Goal: Task Accomplishment & Management: Manage account settings

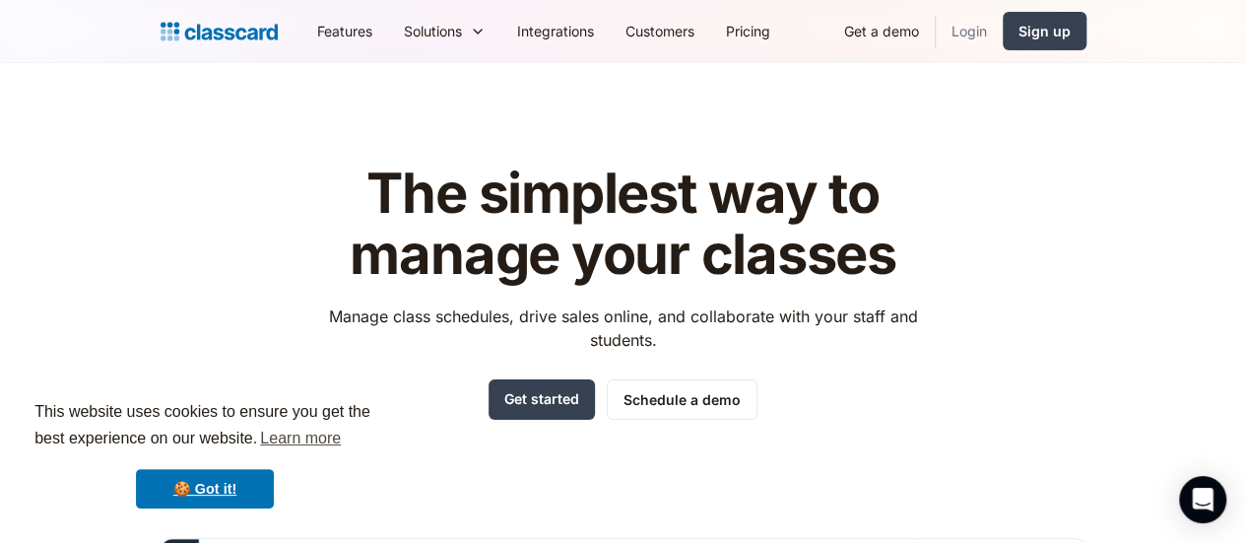
click at [1003, 34] on link "Login" at bounding box center [969, 31] width 67 height 44
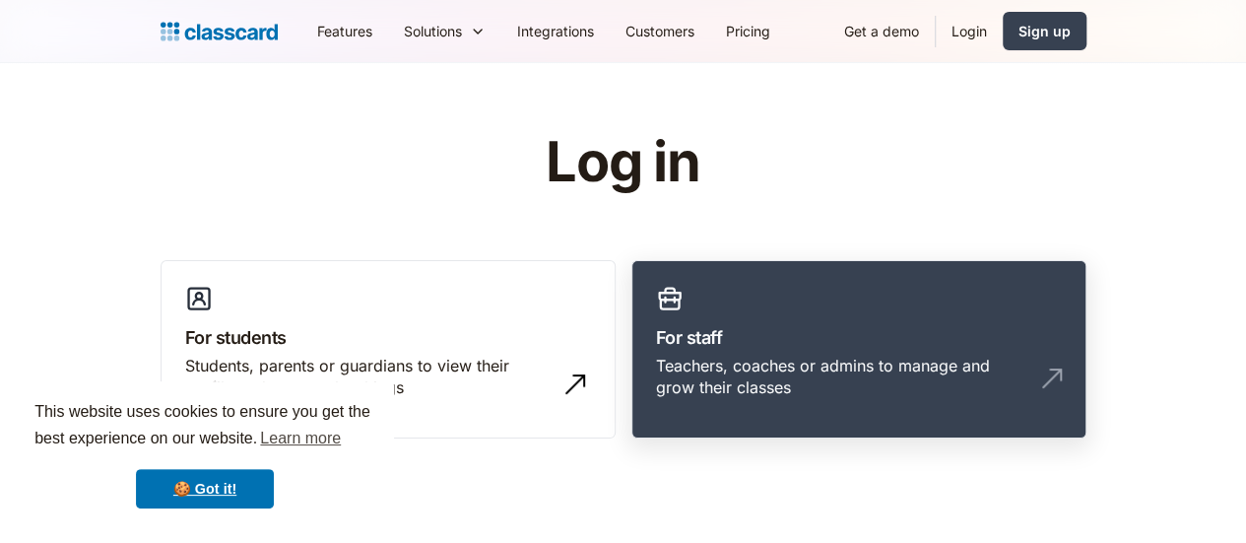
click at [783, 336] on h3 "For staff" at bounding box center [859, 337] width 406 height 27
